Goal: Task Accomplishment & Management: Complete application form

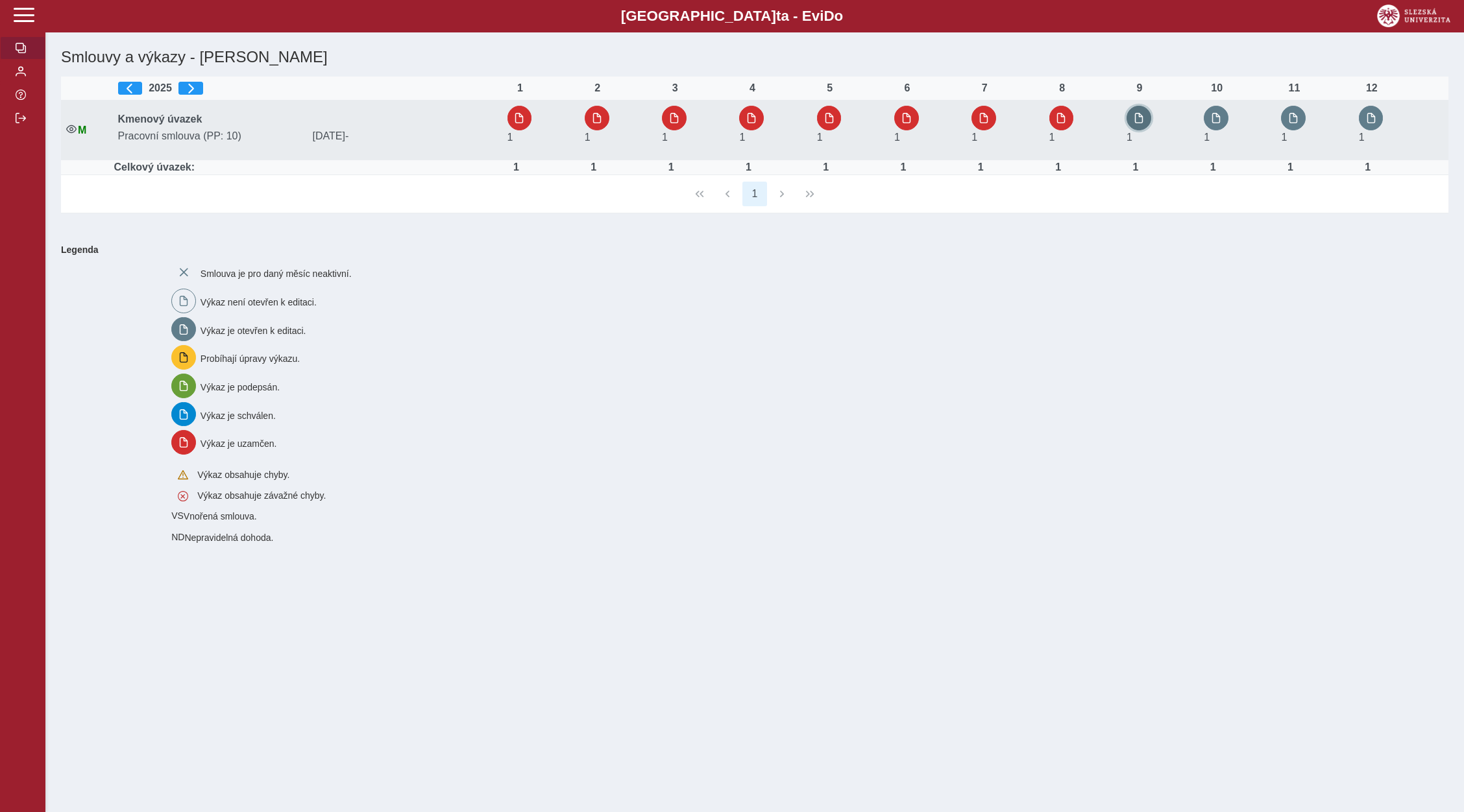
click at [1148, 126] on button "button" at bounding box center [1139, 118] width 25 height 25
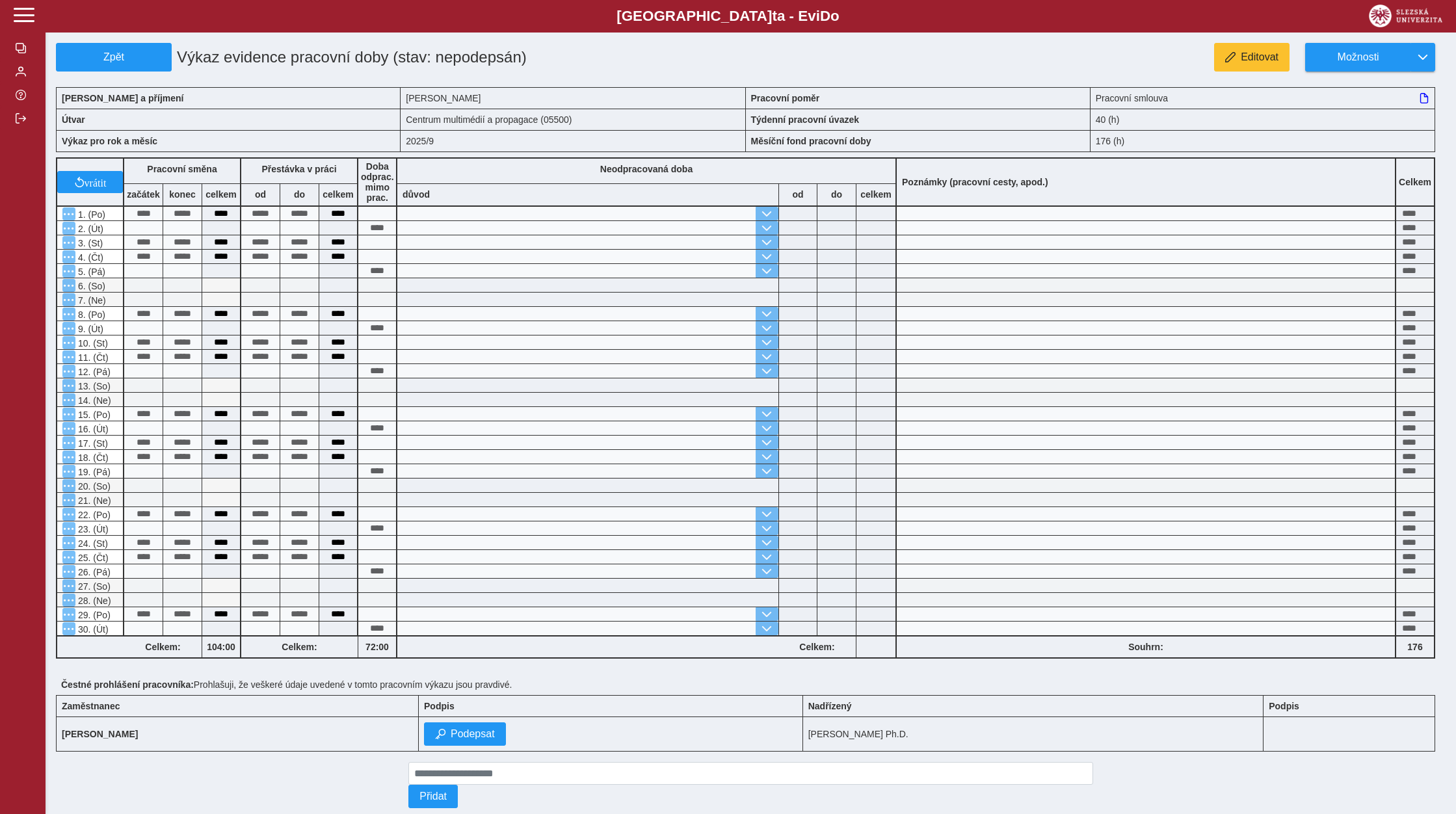
scroll to position [39, 0]
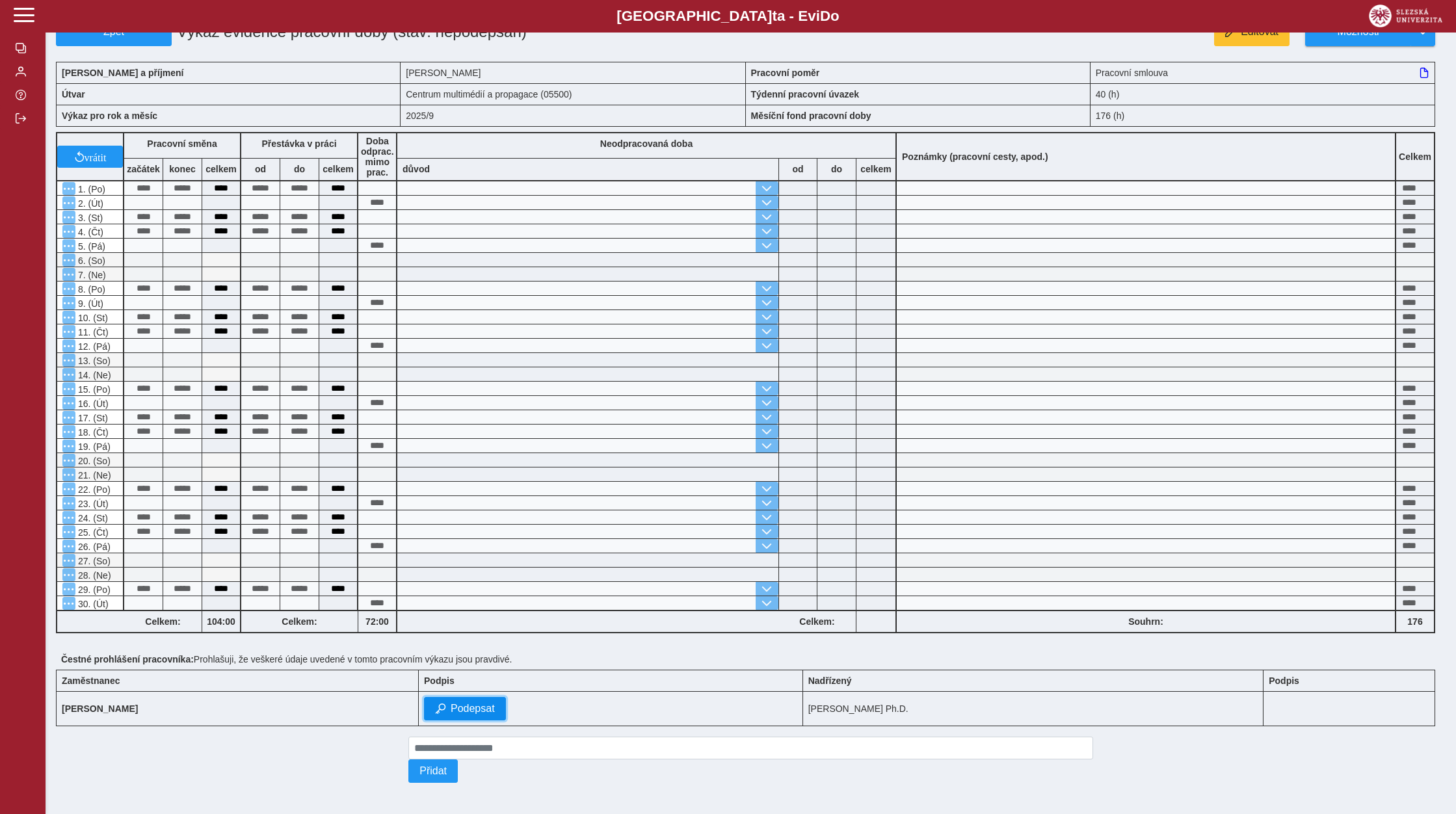
click at [441, 712] on button "Podepsat" at bounding box center [465, 709] width 82 height 23
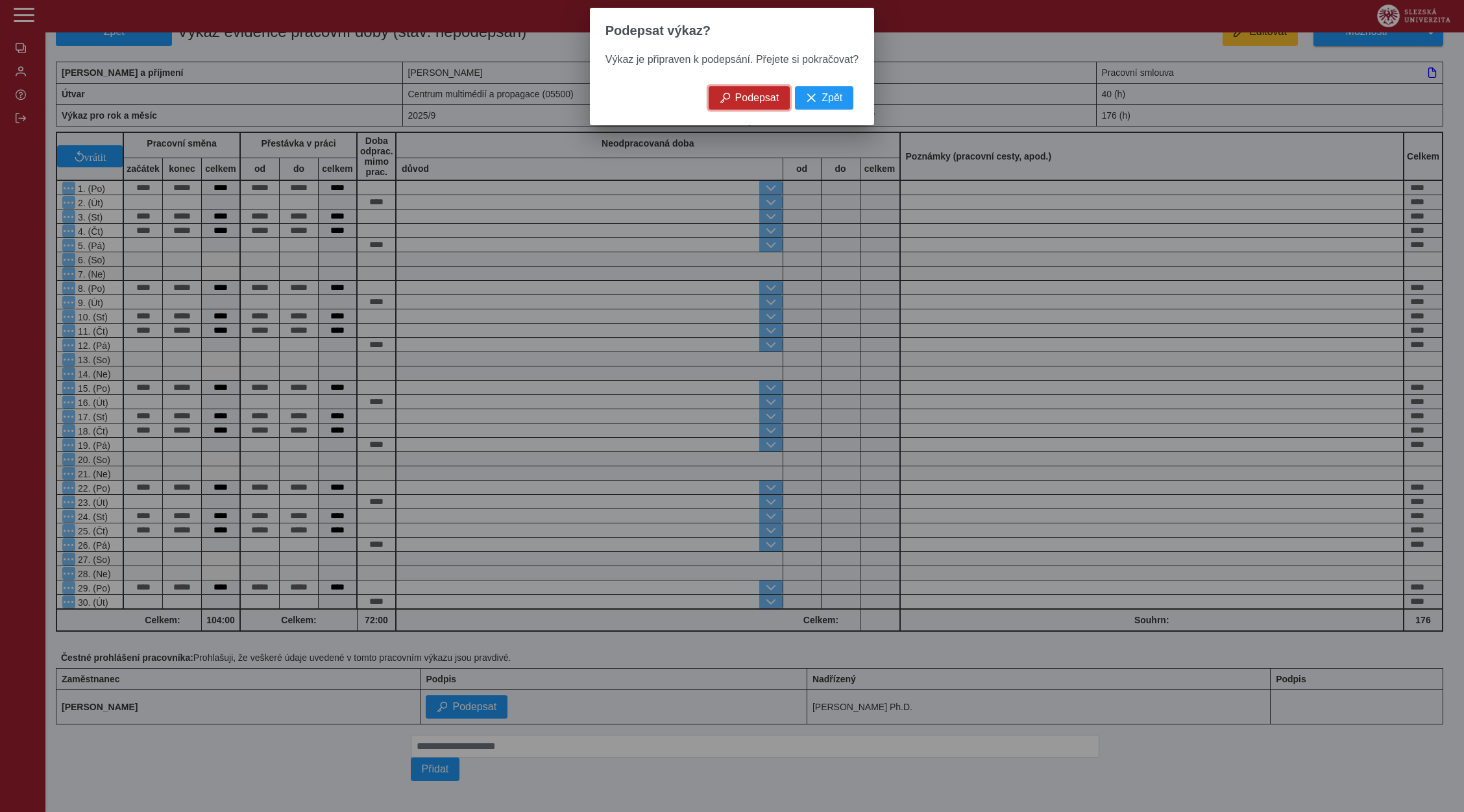
click at [733, 103] on button "Podepsat" at bounding box center [749, 98] width 82 height 23
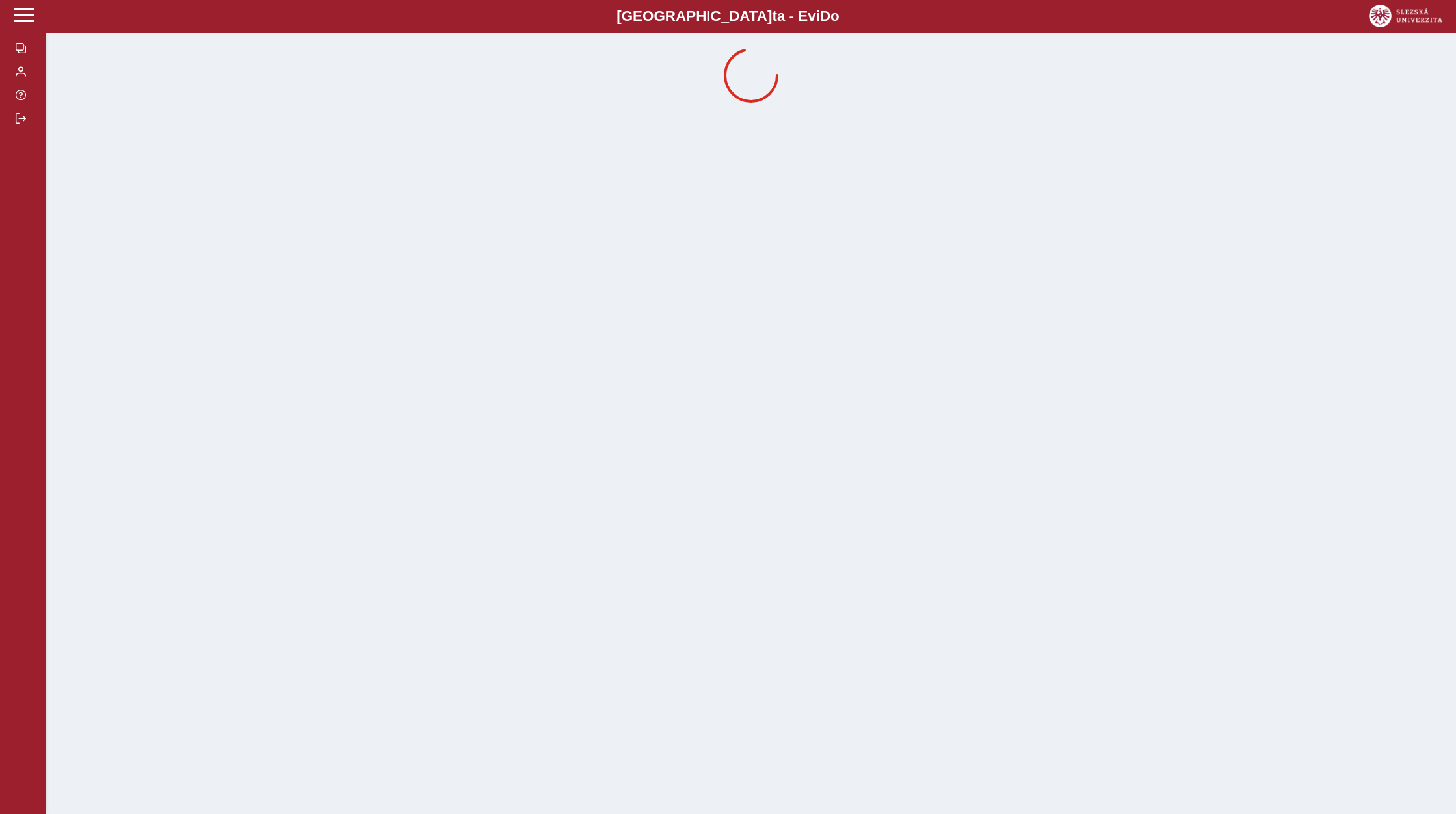
scroll to position [0, 0]
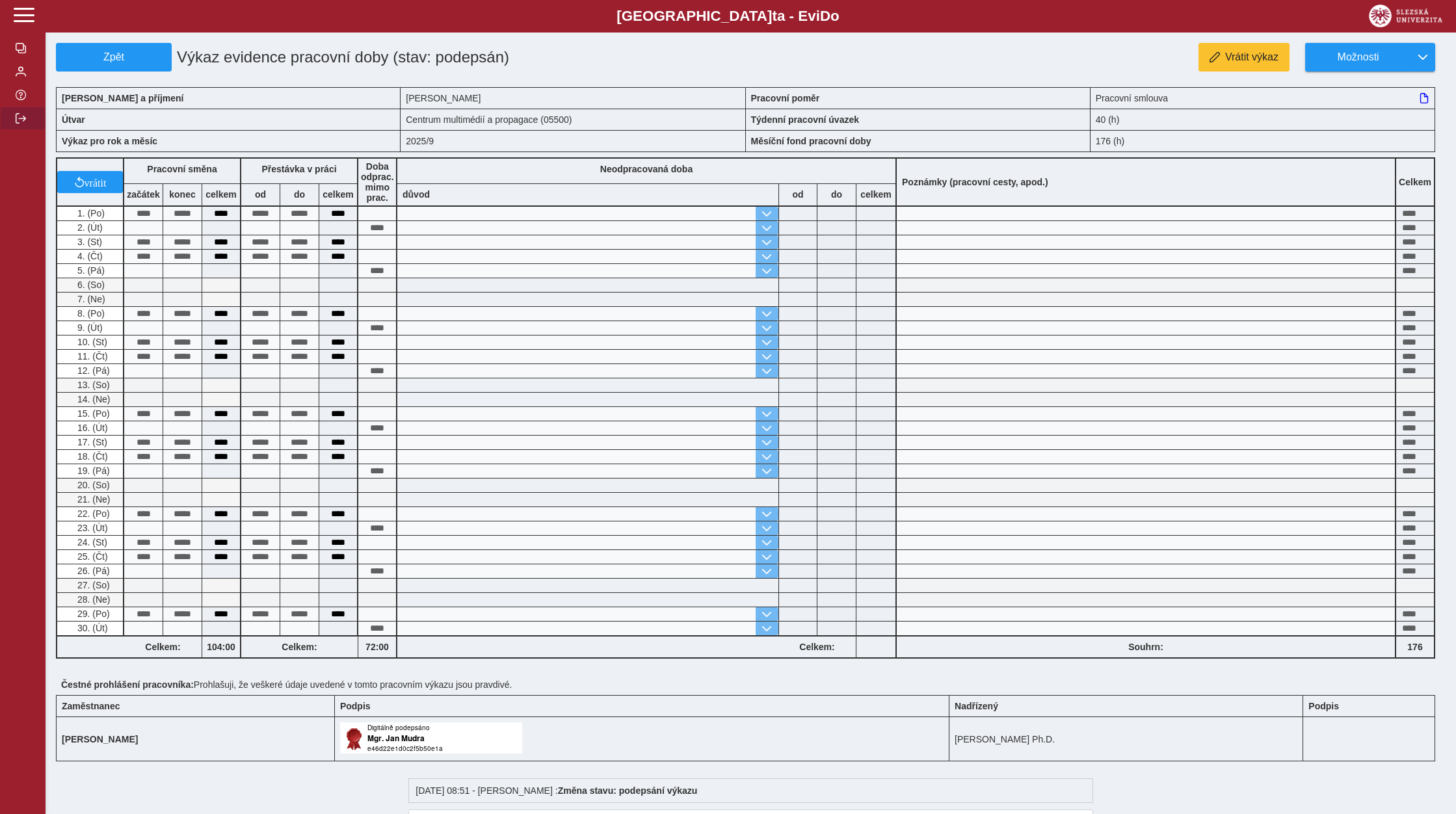
click at [20, 123] on span "button" at bounding box center [20, 118] width 10 height 10
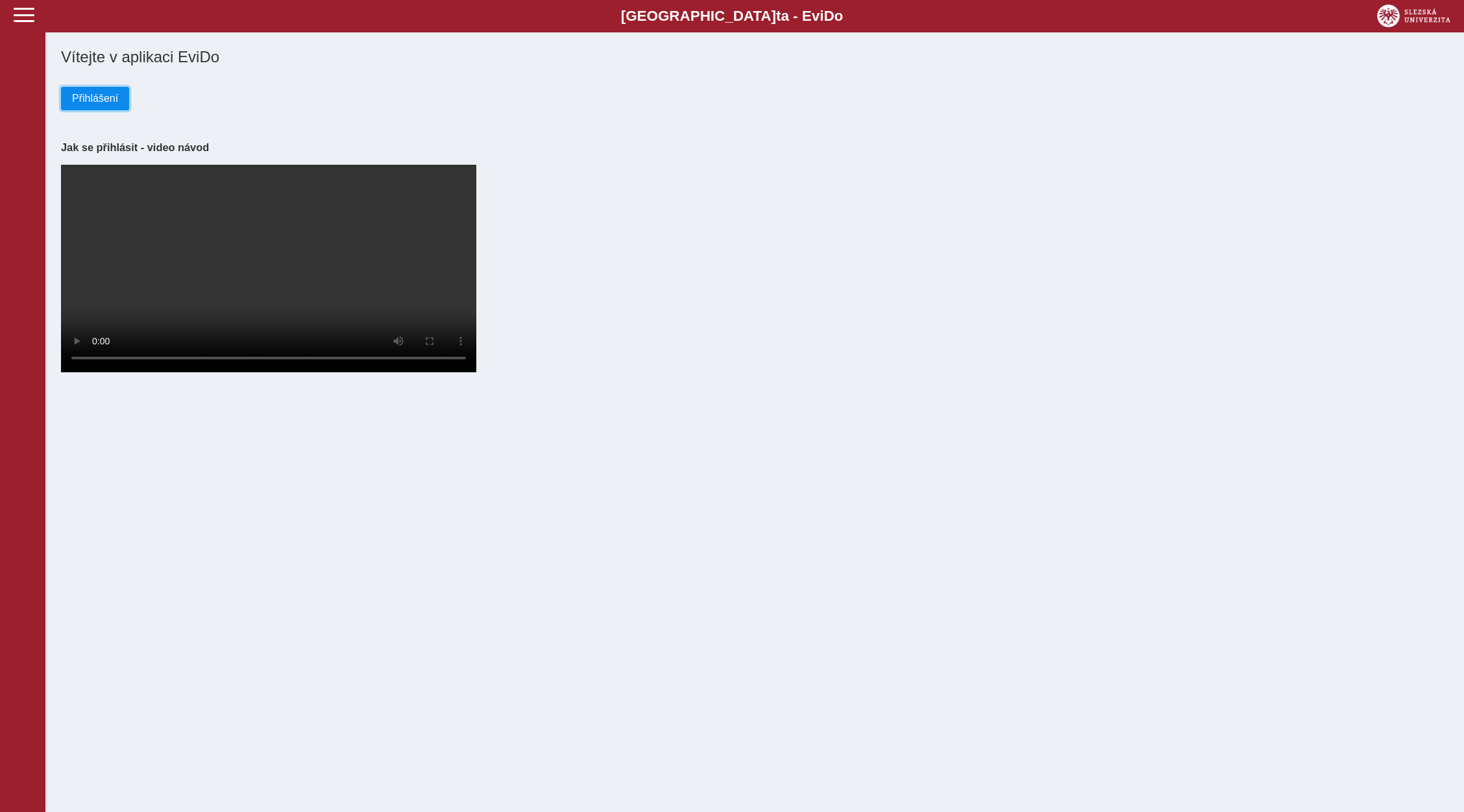
click at [81, 101] on span "Přihlášení" at bounding box center [95, 98] width 46 height 12
click at [93, 108] on button "Přihlášení" at bounding box center [95, 98] width 68 height 23
